Goal: Transaction & Acquisition: Purchase product/service

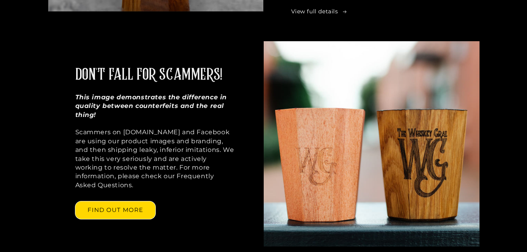
scroll to position [589, 0]
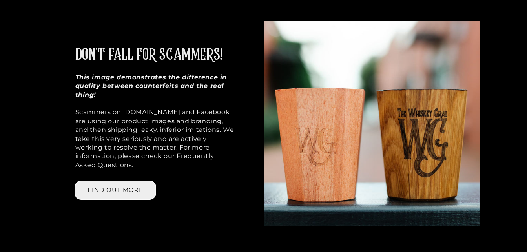
click at [140, 181] on link "FIND OUT MORE" at bounding box center [115, 190] width 80 height 18
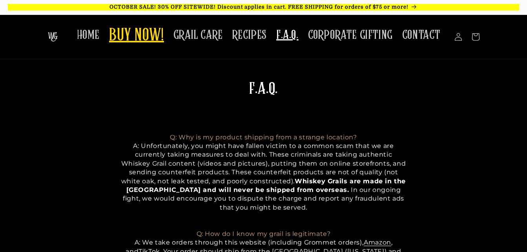
click at [157, 33] on span "BUY NOW!" at bounding box center [136, 36] width 55 height 22
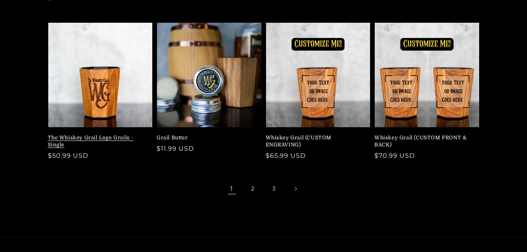
scroll to position [236, 0]
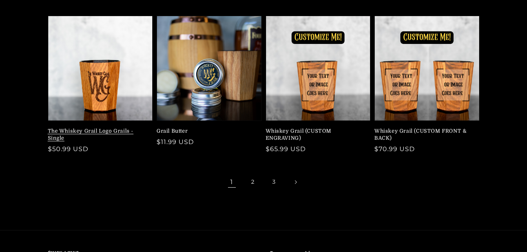
click at [117, 128] on link "The Whiskey Grail Logo Grails - Single" at bounding box center [98, 135] width 101 height 14
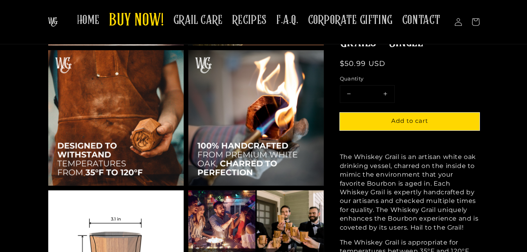
scroll to position [550, 0]
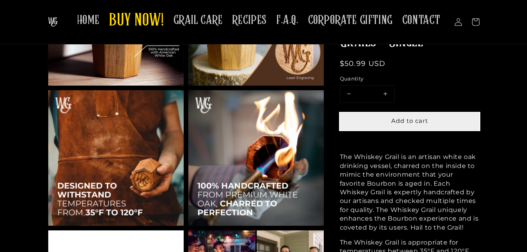
click at [404, 123] on span "Add to cart" at bounding box center [410, 120] width 37 height 7
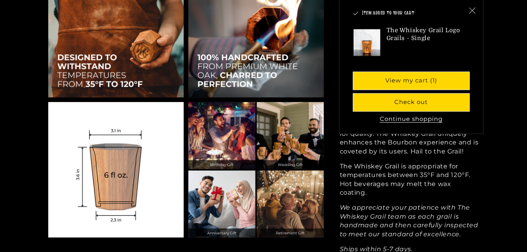
scroll to position [707, 0]
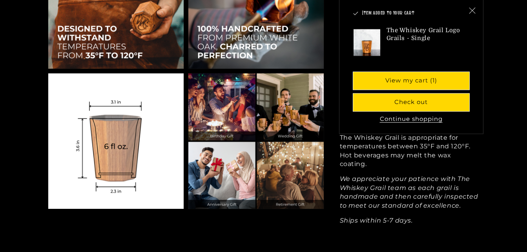
click at [405, 121] on button "Continue shopping" at bounding box center [412, 119] width 68 height 8
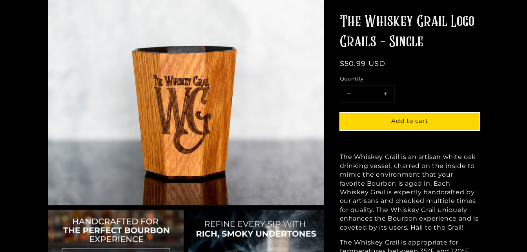
scroll to position [0, 0]
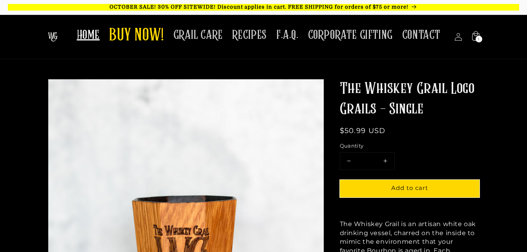
click at [94, 31] on span "HOME" at bounding box center [88, 34] width 23 height 15
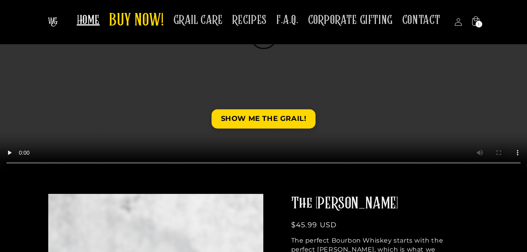
scroll to position [122, 0]
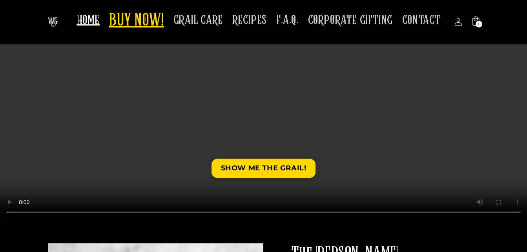
click at [155, 29] on span "BUY NOW!" at bounding box center [136, 21] width 55 height 22
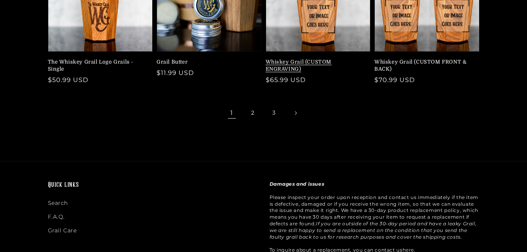
scroll to position [314, 0]
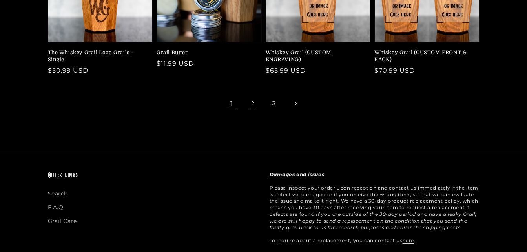
click at [252, 96] on link "2" at bounding box center [253, 103] width 17 height 17
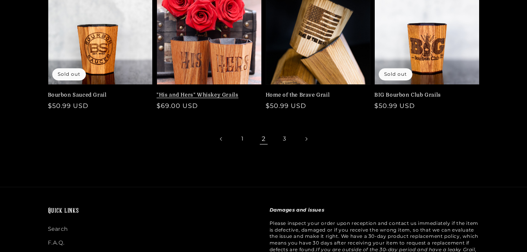
scroll to position [314, 0]
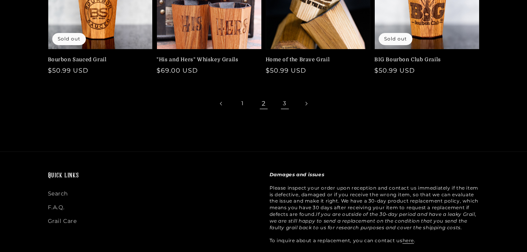
click at [285, 104] on link "3" at bounding box center [284, 103] width 17 height 17
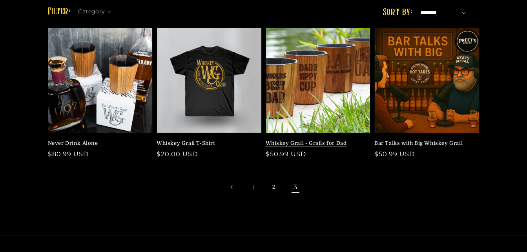
scroll to position [79, 0]
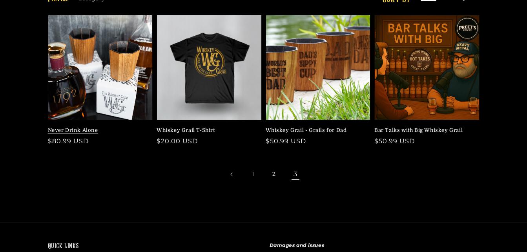
click at [128, 127] on link "Never Drink Alone" at bounding box center [98, 130] width 101 height 7
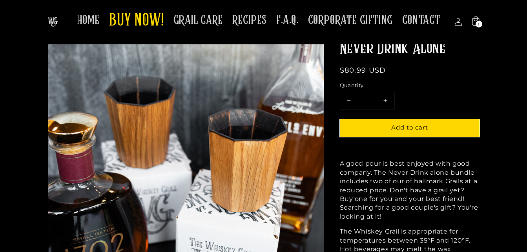
scroll to position [39, 0]
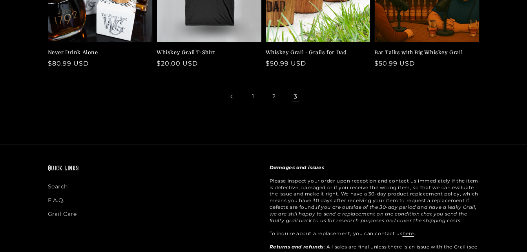
scroll to position [157, 0]
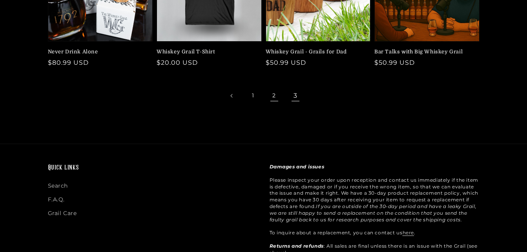
click at [278, 97] on link "2" at bounding box center [274, 95] width 17 height 17
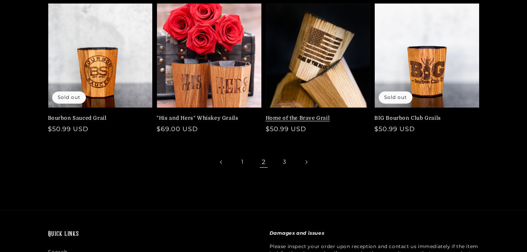
scroll to position [275, 0]
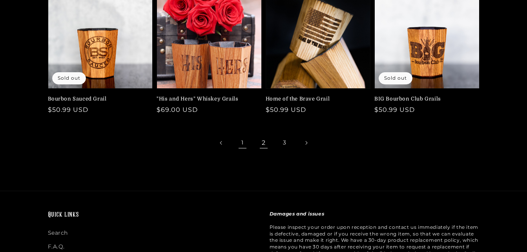
click at [243, 141] on link "1" at bounding box center [242, 142] width 17 height 17
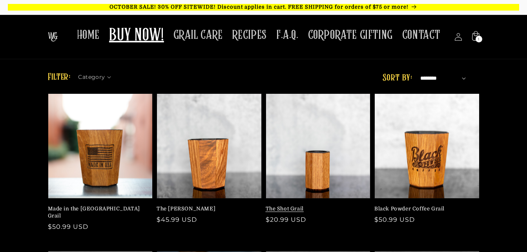
click at [316, 205] on link "The Shot Grail" at bounding box center [316, 208] width 101 height 7
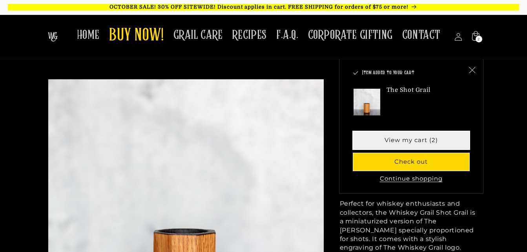
click at [399, 146] on link "View my cart (2)" at bounding box center [411, 141] width 116 height 18
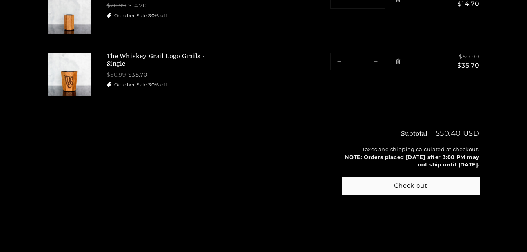
scroll to position [157, 0]
